Goal: Task Accomplishment & Management: Use online tool/utility

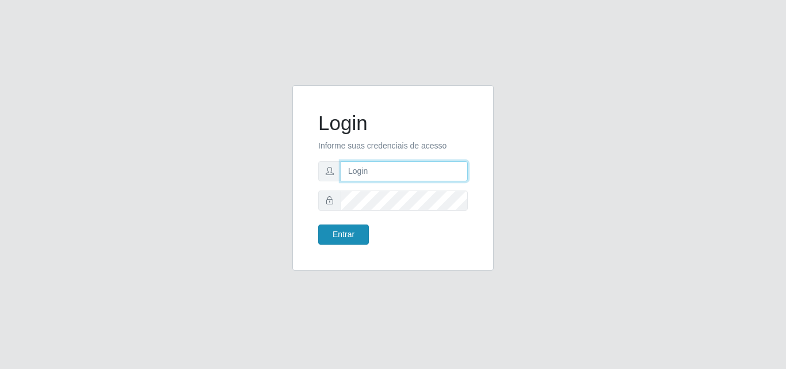
type input "[EMAIL_ADDRESS][DOMAIN_NAME]"
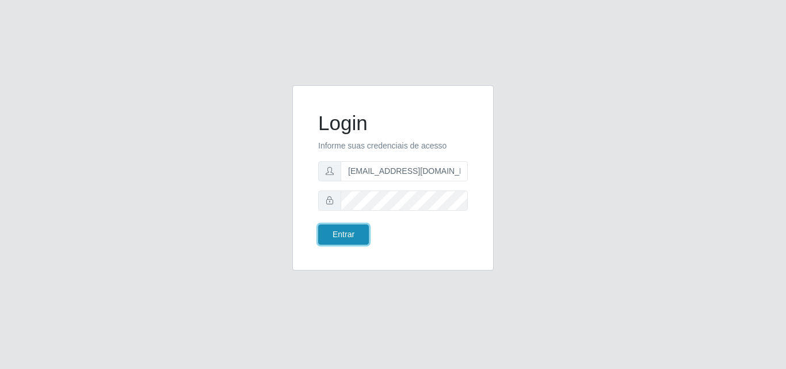
click at [347, 234] on button "Entrar" at bounding box center [343, 234] width 51 height 20
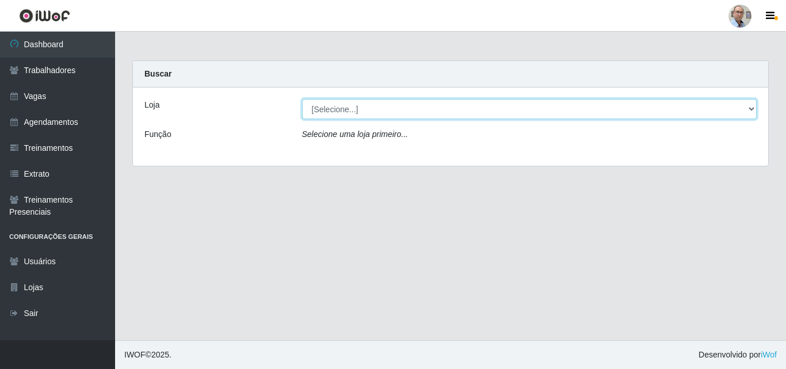
click at [748, 109] on select "[Selecione...] Mar Vermelho - Loja 04" at bounding box center [529, 109] width 455 height 20
select select "251"
click at [302, 99] on select "[Selecione...] Mar Vermelho - Loja 04" at bounding box center [529, 109] width 455 height 20
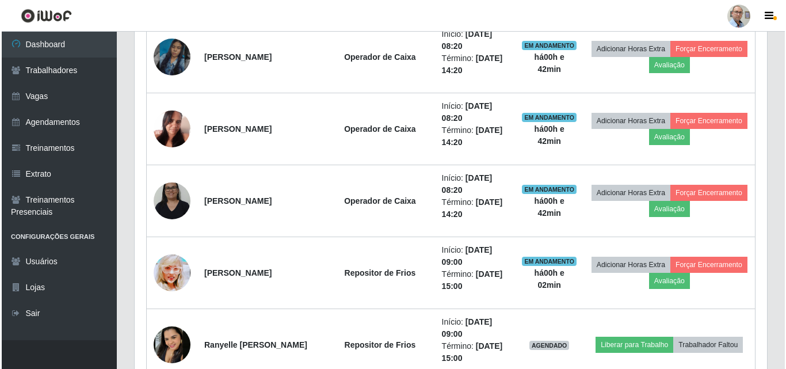
scroll to position [1783, 0]
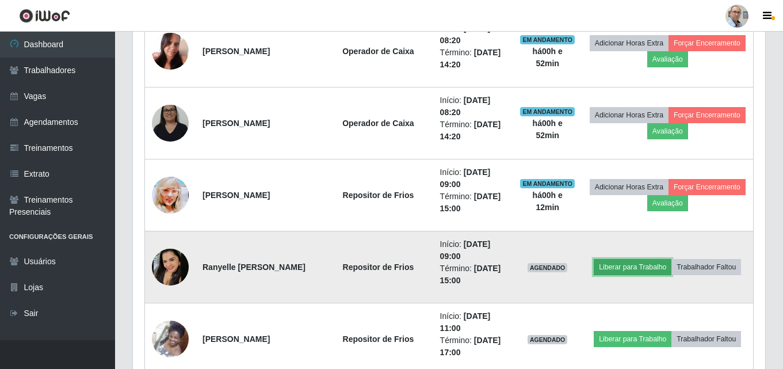
click at [661, 259] on button "Liberar para Trabalho" at bounding box center [633, 267] width 78 height 16
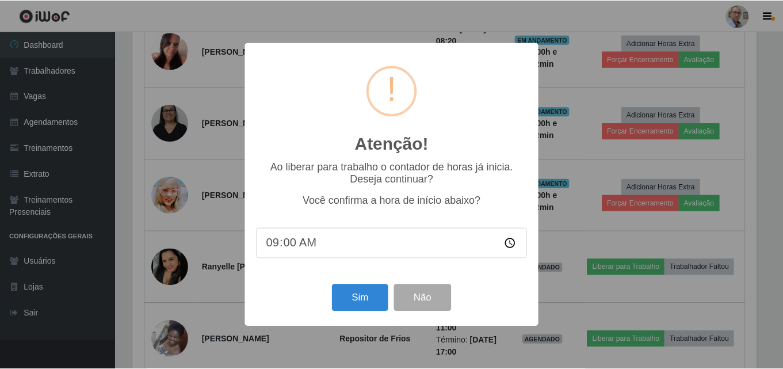
scroll to position [239, 626]
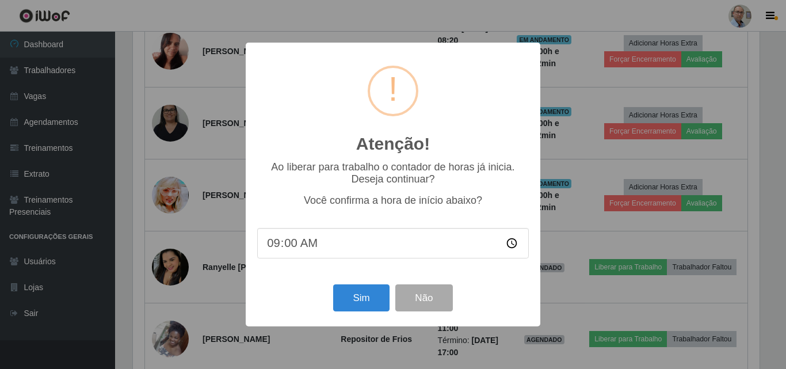
click at [296, 245] on input "09:00" at bounding box center [392, 243] width 271 height 30
type input "09:10"
click at [369, 301] on button "Sim" at bounding box center [361, 297] width 56 height 27
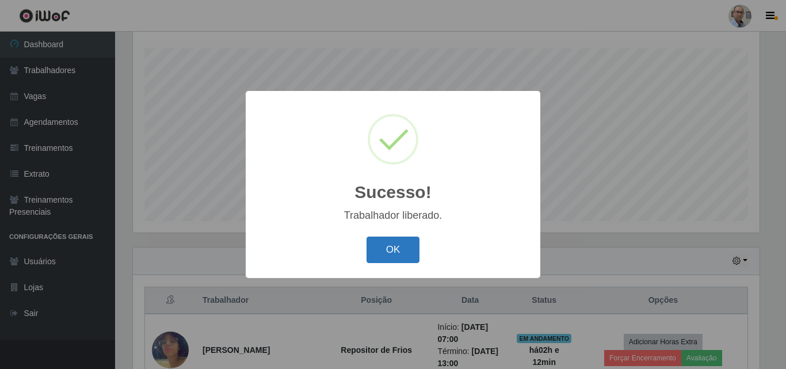
click at [400, 248] on button "OK" at bounding box center [392, 249] width 53 height 27
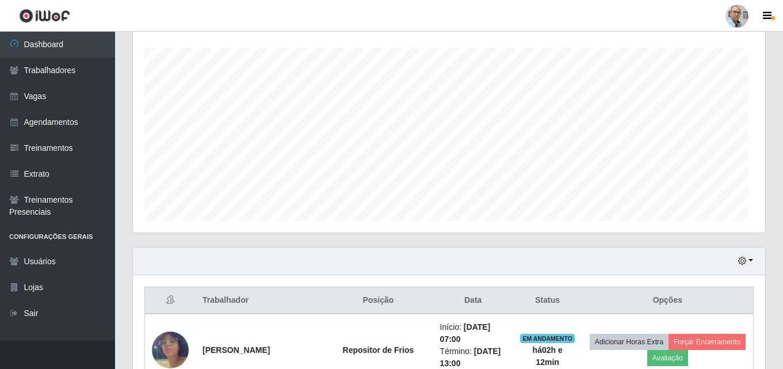
scroll to position [239, 632]
